Goal: Task Accomplishment & Management: Manage account settings

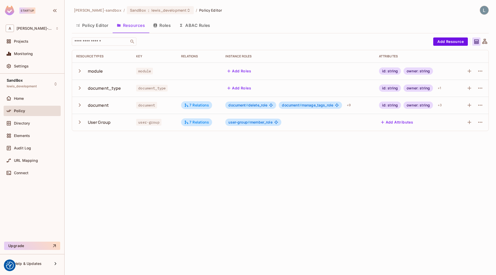
click at [220, 36] on div "[PERSON_NAME]-sandbox / SandBox : lewis_development / Policy Editor Policy Edit…" at bounding box center [280, 70] width 417 height 129
click at [331, 22] on div "Policy Editor Resources Roles ABAC Rules" at bounding box center [280, 25] width 417 height 13
click at [35, 122] on div "Directory" at bounding box center [36, 123] width 45 height 4
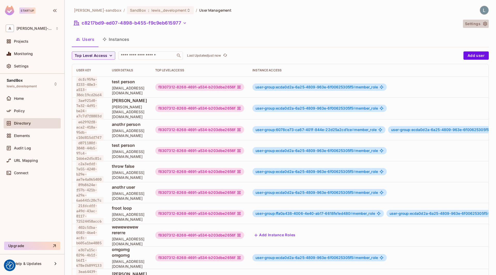
click at [484, 24] on icon "button" at bounding box center [485, 24] width 4 height 4
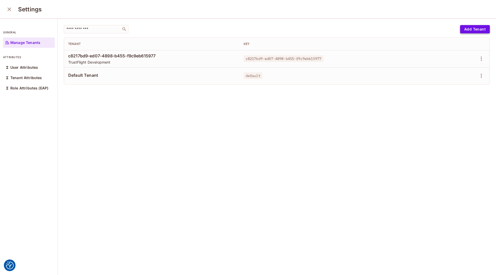
click at [468, 33] on button "Add Tenant" at bounding box center [475, 29] width 30 height 8
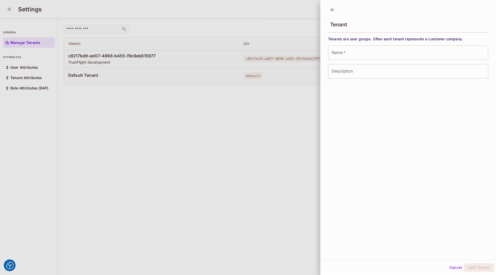
click at [291, 130] on div at bounding box center [248, 137] width 496 height 275
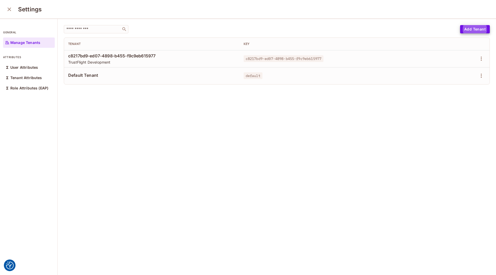
click at [10, 8] on icon "close" at bounding box center [9, 9] width 6 height 6
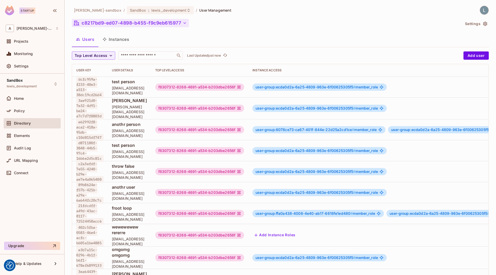
click at [113, 22] on button "c8217bd9-ed07-4898-b455-f9c9eb615977" at bounding box center [130, 23] width 117 height 8
